Goal: Transaction & Acquisition: Purchase product/service

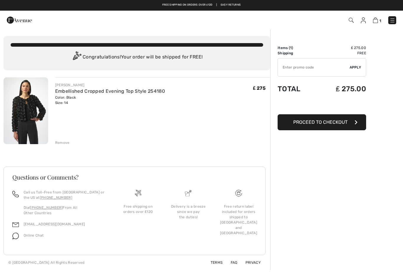
click at [333, 127] on button "Proceed to Checkout" at bounding box center [322, 122] width 89 height 16
type input "NEW15"
click at [355, 71] on div "✔ Apply Remove" at bounding box center [322, 67] width 89 height 18
click at [356, 68] on span "Apply" at bounding box center [356, 67] width 12 height 5
click at [333, 123] on span "Proceed to Checkout" at bounding box center [321, 122] width 54 height 6
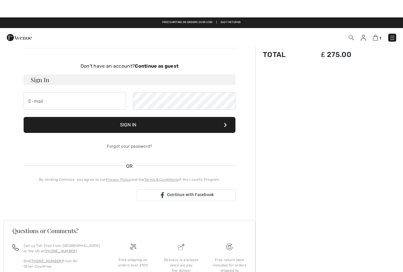
scroll to position [11, 0]
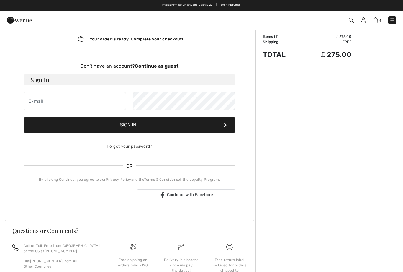
click at [151, 67] on strong "Continue as guest" at bounding box center [157, 66] width 44 height 6
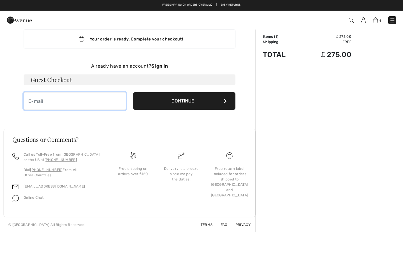
click at [71, 105] on input "email" at bounding box center [75, 101] width 102 height 18
type input "sjgilchrist45@gmail.com"
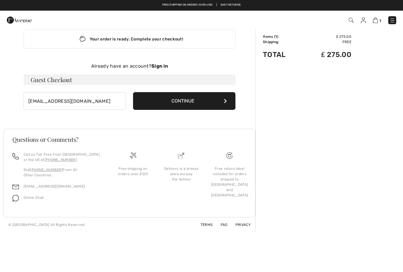
click at [181, 101] on button "Continue" at bounding box center [184, 101] width 102 height 18
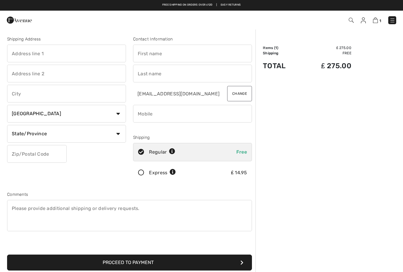
click at [376, 20] on img at bounding box center [375, 20] width 5 height 6
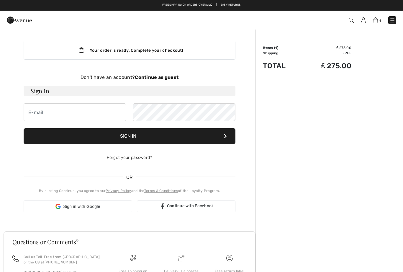
scroll to position [11, 0]
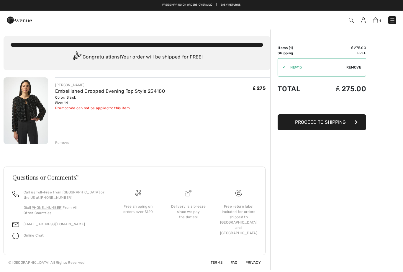
click at [80, 87] on div "[PERSON_NAME]" at bounding box center [110, 84] width 110 height 5
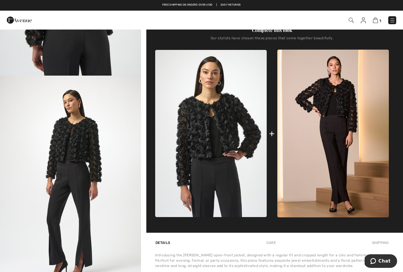
scroll to position [405, 0]
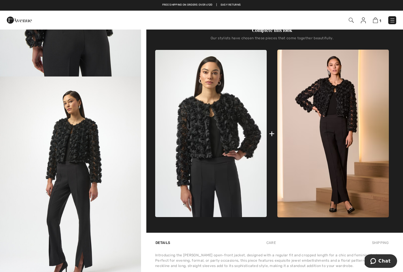
click at [80, 151] on img "4 / 5" at bounding box center [70, 181] width 141 height 211
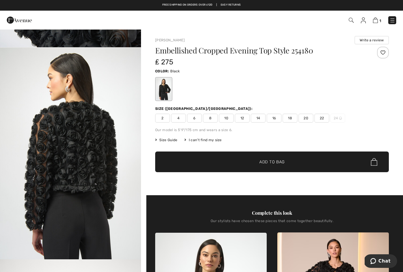
click at [374, 19] on img at bounding box center [375, 20] width 5 height 6
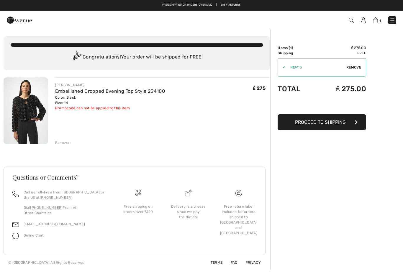
checkbox input "true"
click at [322, 123] on span "Proceed to Shipping" at bounding box center [320, 122] width 51 height 6
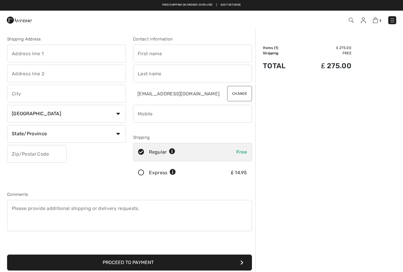
checkbox input "true"
click at [69, 55] on input "text" at bounding box center [66, 54] width 119 height 18
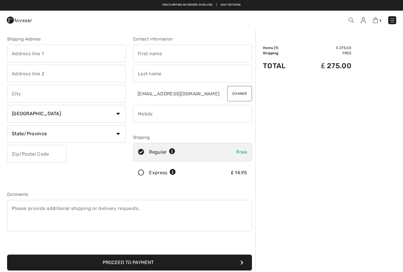
type input "[STREET_ADDRESS]"
type input "[GEOGRAPHIC_DATA]"
select select "GB"
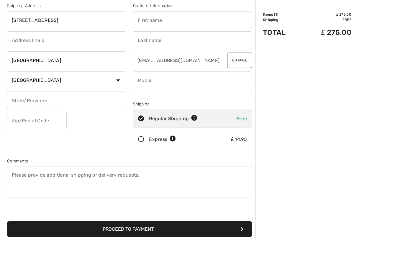
click at [38, 145] on input "text" at bounding box center [37, 154] width 60 height 18
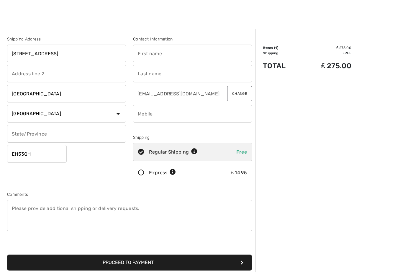
type input "EH53QH"
click at [181, 54] on input "text" at bounding box center [192, 54] width 119 height 18
type input "[PERSON_NAME]"
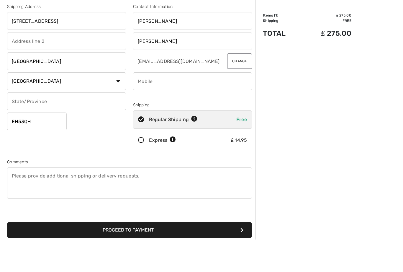
click at [178, 105] on input "phone" at bounding box center [192, 114] width 119 height 18
type input "07885401542"
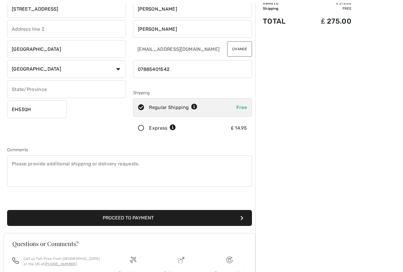
scroll to position [45, 0]
click at [131, 220] on button "Proceed to Payment" at bounding box center [129, 218] width 245 height 16
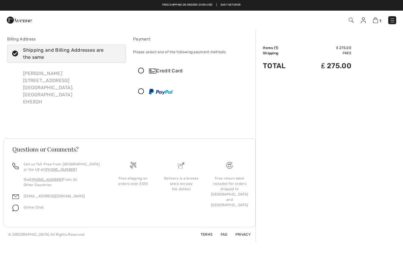
click at [144, 74] on icon at bounding box center [141, 71] width 16 height 6
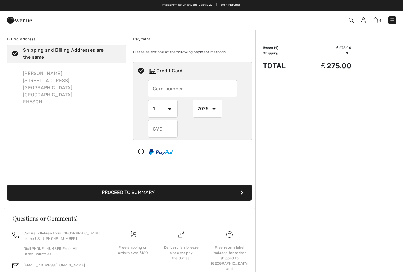
click at [185, 91] on input "text" at bounding box center [192, 89] width 89 height 18
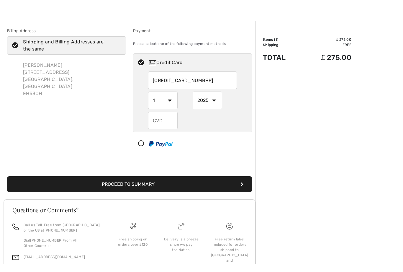
type input "[CREDIT_CARD_NUMBER]"
click at [219, 103] on select "2025 2026 2027 2028 2029 2030 2031 2032 2033 2034 2035" at bounding box center [208, 109] width 30 height 18
select select "2027"
click at [164, 122] on input "text" at bounding box center [163, 121] width 30 height 18
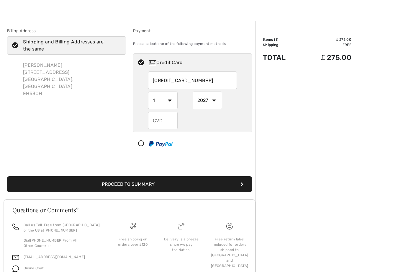
scroll to position [8, 0]
type input "860"
click at [145, 185] on button "Proceed to Summary" at bounding box center [129, 185] width 245 height 16
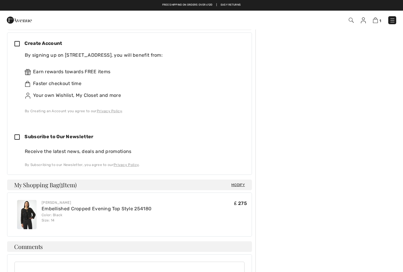
scroll to position [151, 0]
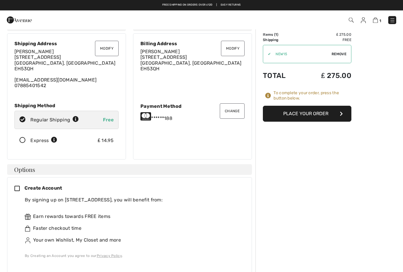
click at [300, 116] on button "Place Your Order" at bounding box center [307, 114] width 89 height 16
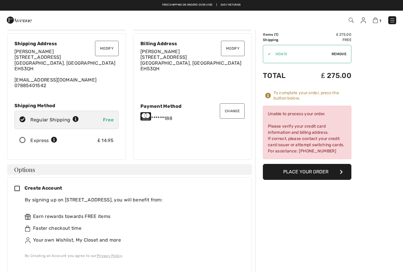
click at [312, 175] on button "Place Your Order" at bounding box center [307, 172] width 89 height 16
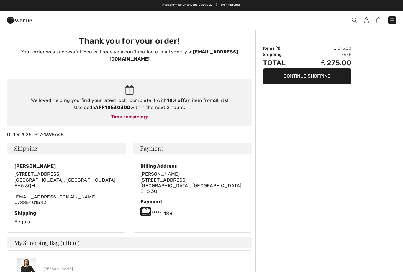
checkbox input "true"
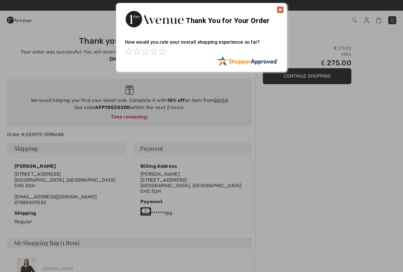
click at [278, 12] on img at bounding box center [280, 9] width 7 height 7
